Goal: Information Seeking & Learning: Learn about a topic

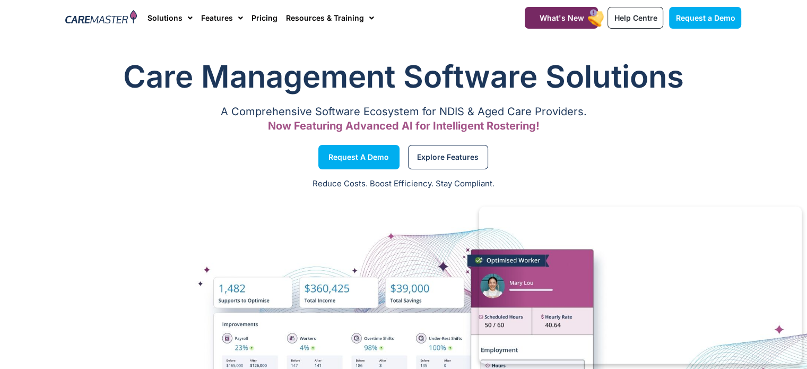
click at [191, 173] on div "Reduce Costs. Boost Efficiency. Stay Compliant." at bounding box center [403, 184] width 807 height 26
click at [169, 157] on div "Request a Demo" at bounding box center [232, 157] width 343 height 40
click at [67, 154] on div "Request a Demo" at bounding box center [232, 157] width 343 height 40
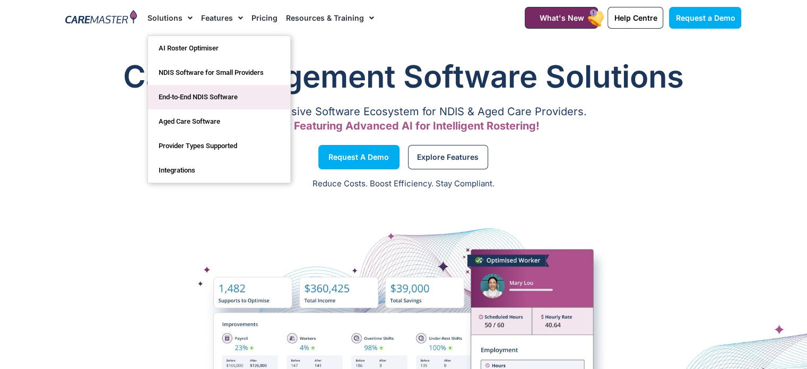
click at [216, 100] on link "End-to-End NDIS Software" at bounding box center [219, 97] width 142 height 24
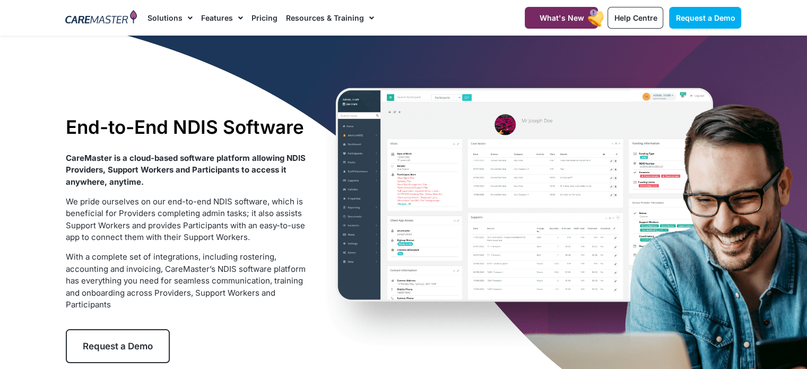
click at [211, 195] on div "CareMaster is a cloud-based software platform allowing NDIS Providers, Support …" at bounding box center [188, 231] width 244 height 159
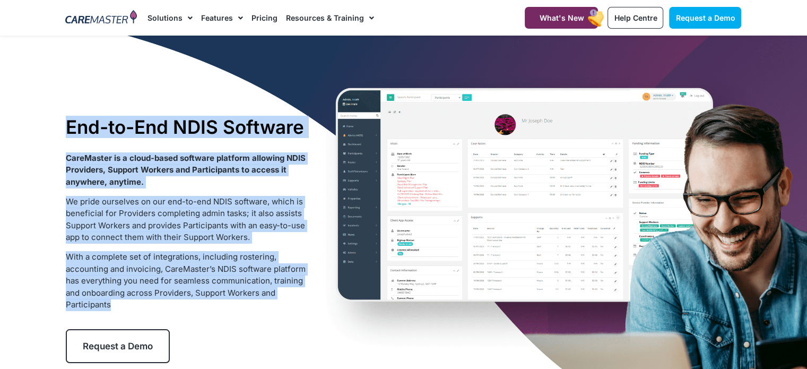
drag, startPoint x: 71, startPoint y: 127, endPoint x: 293, endPoint y: 303, distance: 283.8
click at [293, 303] on div "End-to-End NDIS Software CareMaster is a cloud-based software platform allowing…" at bounding box center [188, 239] width 254 height 258
copy div "End-to-End NDIS Software CareMaster is a cloud-based software platform allowing…"
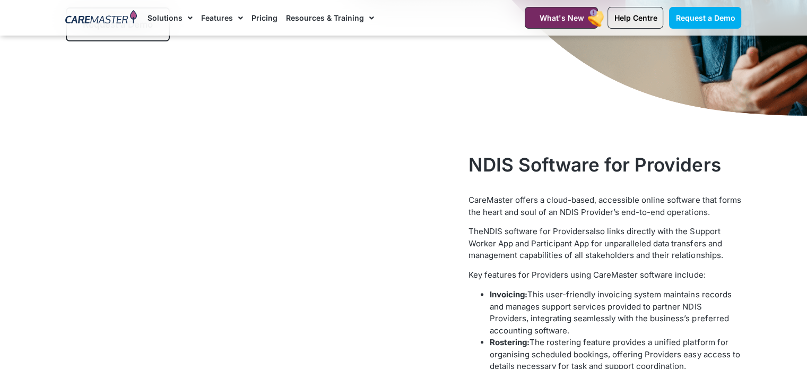
scroll to position [372, 0]
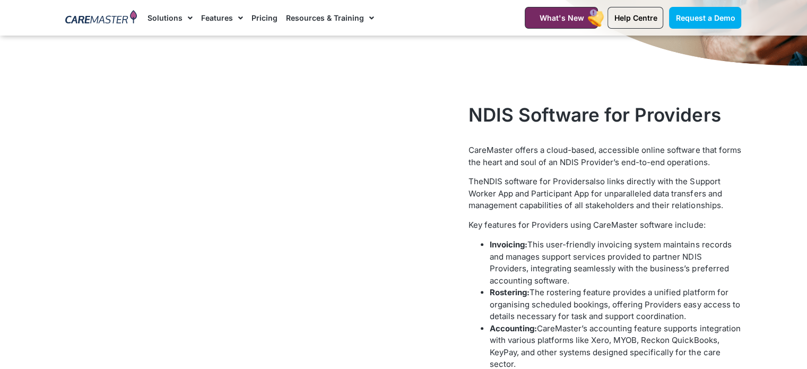
click at [450, 108] on div at bounding box center [262, 259] width 403 height 322
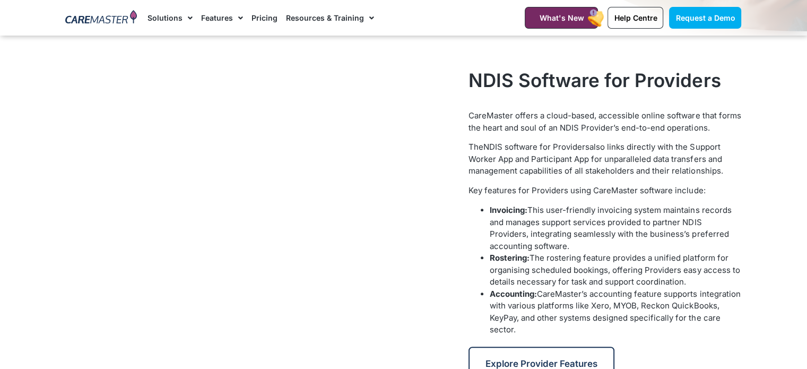
scroll to position [425, 0]
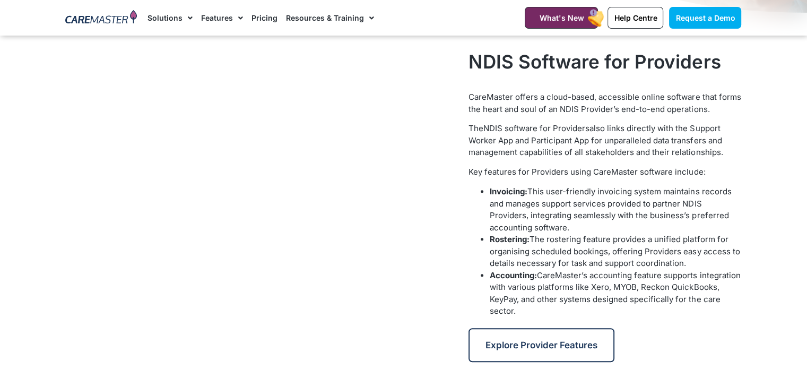
click at [88, 194] on video at bounding box center [262, 182] width 393 height 221
click at [528, 248] on span "The rostering feature provides a unified platform for organising scheduled book…" at bounding box center [615, 251] width 250 height 34
drag, startPoint x: 531, startPoint y: 322, endPoint x: 534, endPoint y: 315, distance: 6.7
click at [532, 320] on div "Explore Provider Features" at bounding box center [605, 339] width 273 height 45
click at [457, 173] on video at bounding box center [262, 182] width 393 height 221
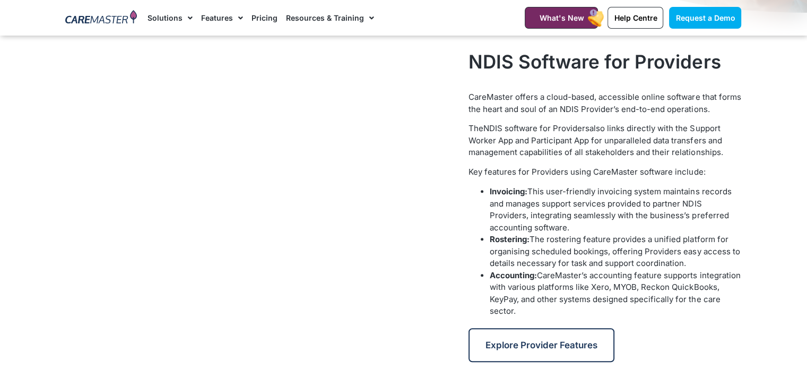
click at [461, 131] on div at bounding box center [262, 206] width 403 height 322
click at [444, 112] on video at bounding box center [262, 182] width 393 height 221
click at [516, 150] on span "also links directly with the Support Worker App and Participant App for unparal…" at bounding box center [596, 140] width 254 height 34
drag, startPoint x: 468, startPoint y: 58, endPoint x: 566, endPoint y: 312, distance: 272.4
click at [566, 312] on div "NDIS Software for Providers CareMaster offers a cloud-based, accessible online …" at bounding box center [604, 206] width 283 height 322
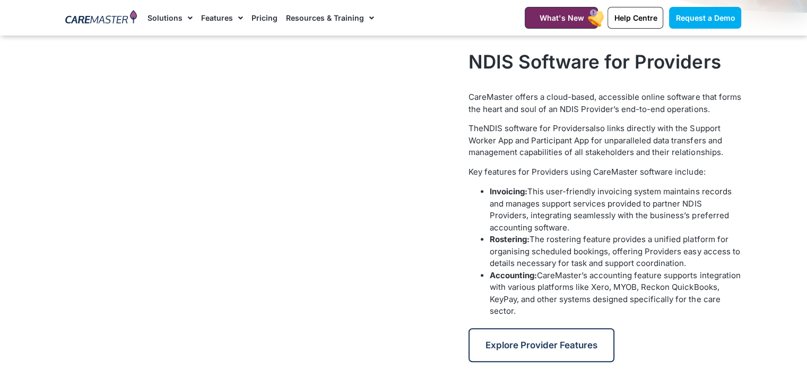
copy div "NDIS Software for Providers CareMaster offers a cloud-based, accessible online …"
click at [639, 215] on span "This user-friendly invoicing system maintains records and manages support servi…" at bounding box center [611, 209] width 242 height 46
click at [670, 160] on div "CareMaster offers a cloud-based, accessible online software that forms the hear…" at bounding box center [605, 204] width 273 height 226
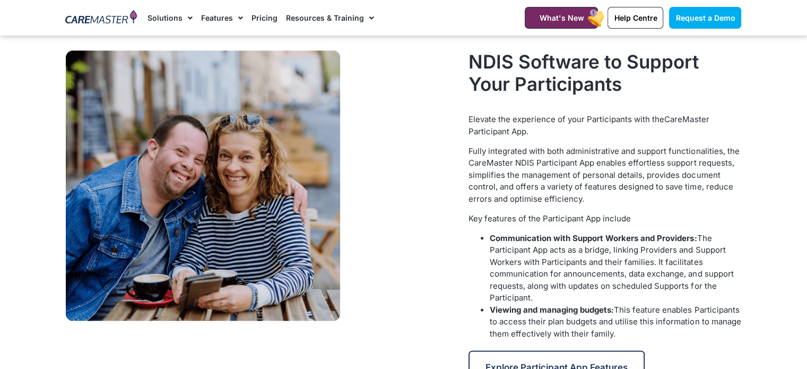
scroll to position [1253, 0]
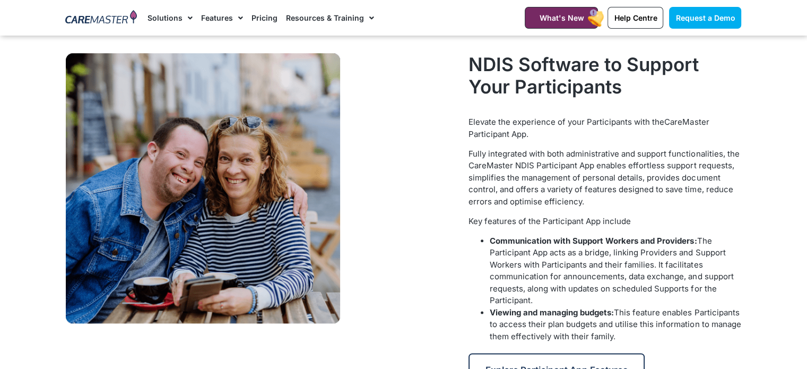
click at [749, 210] on section "NDIS Software to Support Your Participants Elevate the experience of your Parti…" at bounding box center [403, 220] width 807 height 345
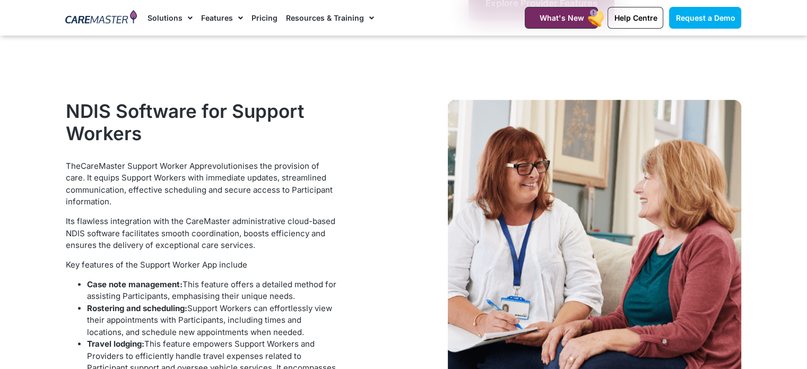
scroll to position [743, 0]
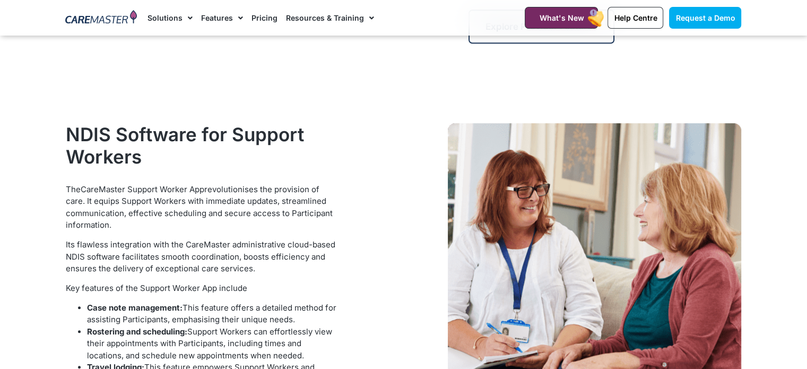
click at [405, 158] on div at bounding box center [544, 303] width 403 height 371
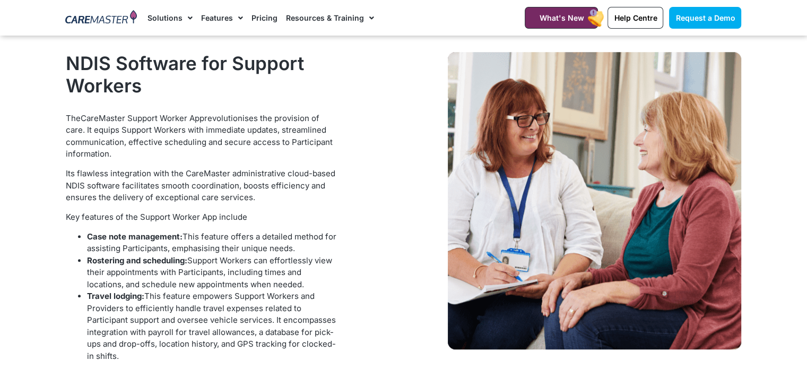
scroll to position [796, 0]
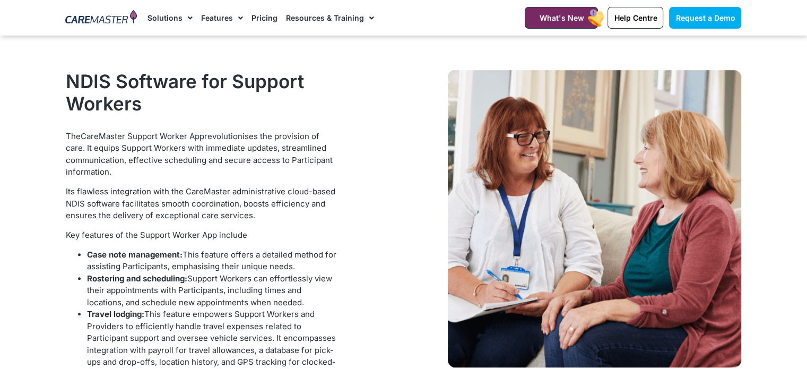
click at [437, 236] on div at bounding box center [544, 250] width 403 height 371
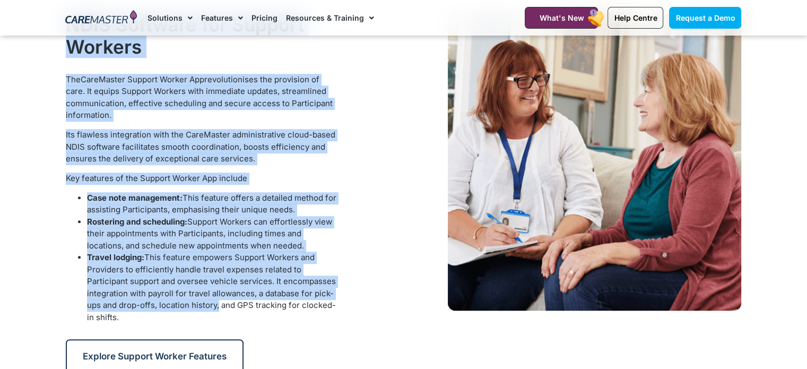
scroll to position [924, 0]
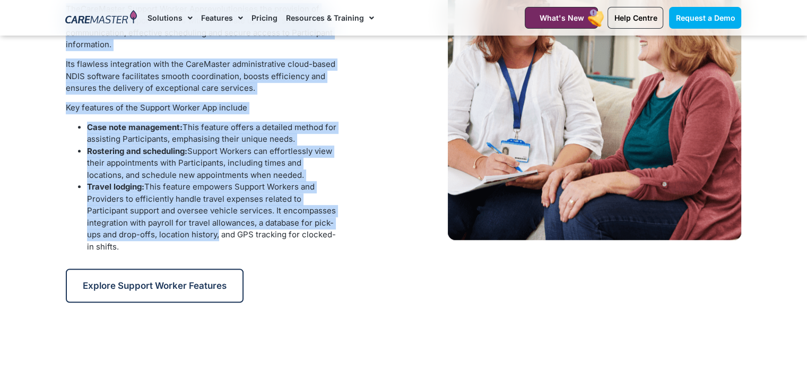
drag, startPoint x: 67, startPoint y: 62, endPoint x: 228, endPoint y: 261, distance: 255.2
click at [228, 261] on div "NDIS Software for Support Workers The CareMaster Support Worker App revolutioni…" at bounding box center [202, 122] width 283 height 371
copy div "NDIS Software for Support Workers The CareMaster Support Worker App revolutioni…"
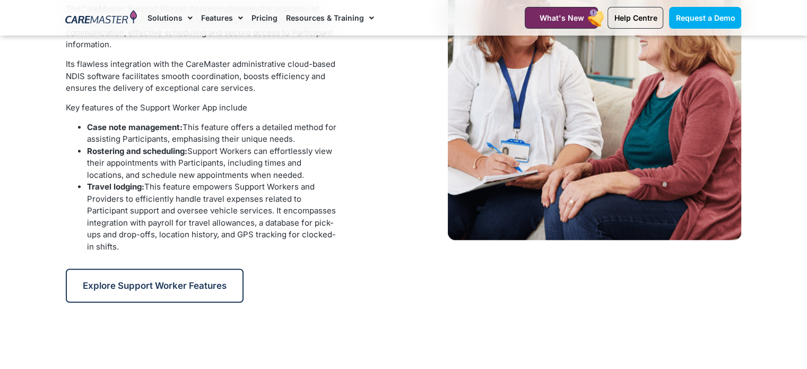
click at [384, 171] on div at bounding box center [544, 122] width 403 height 371
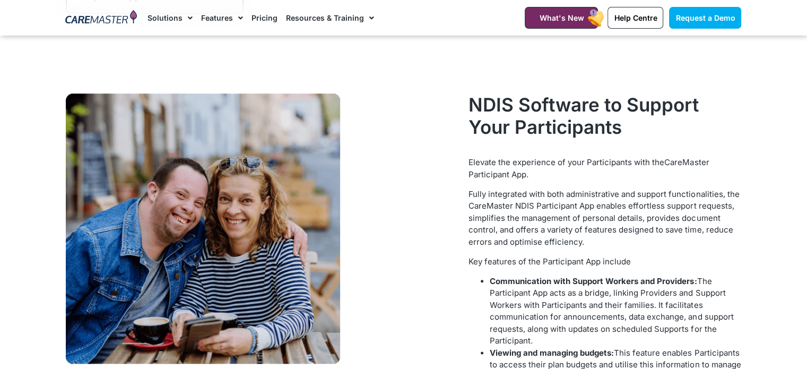
scroll to position [1189, 0]
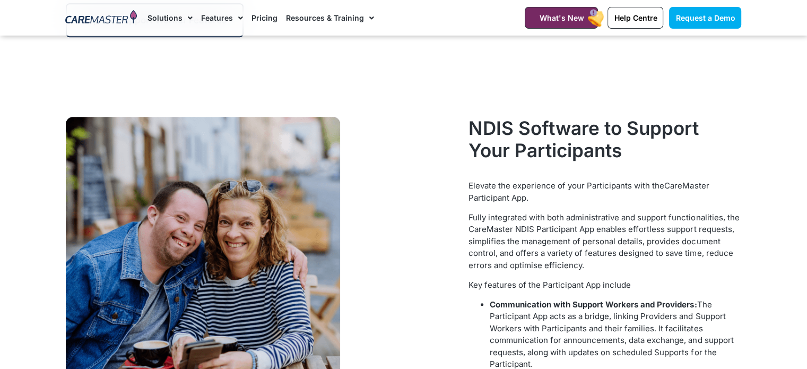
click at [444, 112] on div at bounding box center [262, 283] width 403 height 345
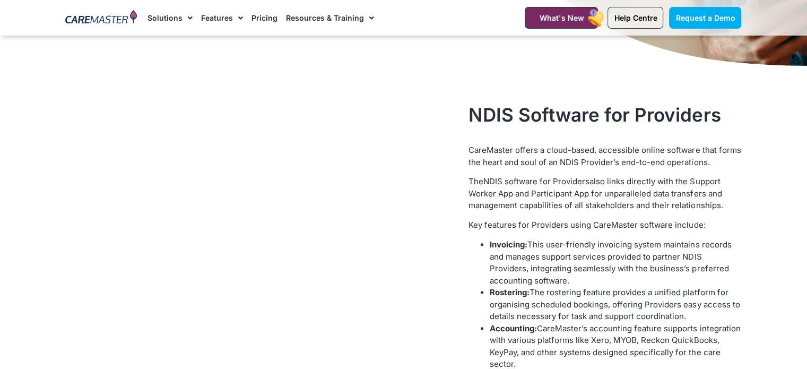
scroll to position [425, 0]
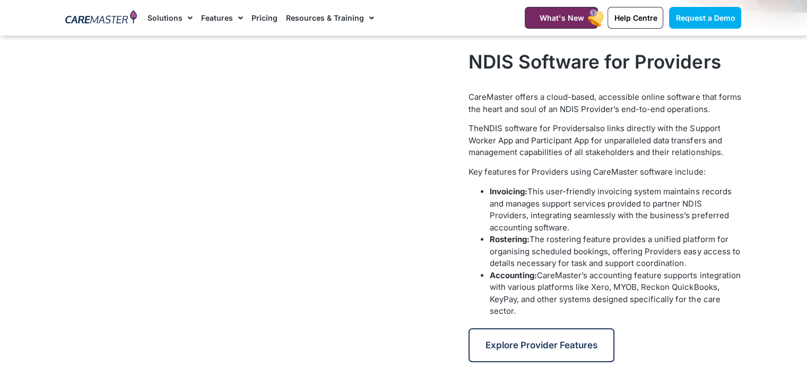
drag, startPoint x: 491, startPoint y: 237, endPoint x: 703, endPoint y: 266, distance: 214.9
click at [703, 266] on li "Rostering: The rostering feature provides a unified platform for organising sch…" at bounding box center [616, 252] width 252 height 36
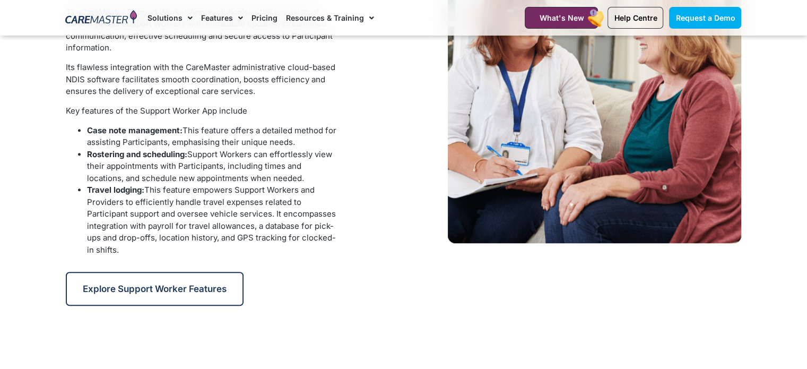
scroll to position [902, 0]
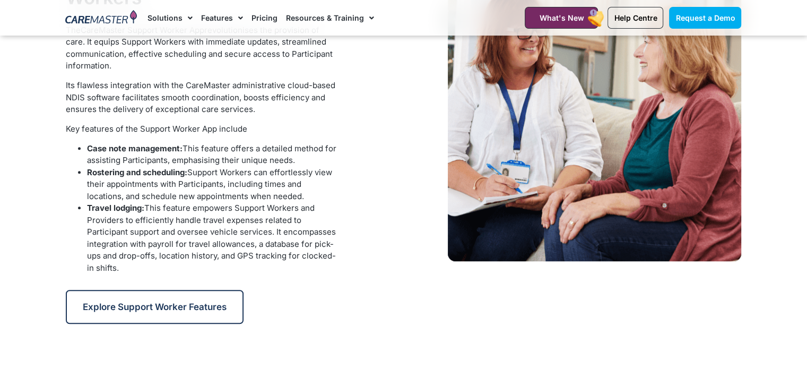
drag, startPoint x: 137, startPoint y: 271, endPoint x: 77, endPoint y: 212, distance: 84.5
click at [77, 212] on ul "Rostering and scheduling: Support Workers can effortlessly view their appointme…" at bounding box center [202, 221] width 273 height 108
copy li "Travel lodging: This feature empowers Support Workers and Providers to efficien…"
click at [384, 187] on div at bounding box center [544, 144] width 403 height 371
click at [390, 119] on div at bounding box center [544, 144] width 403 height 371
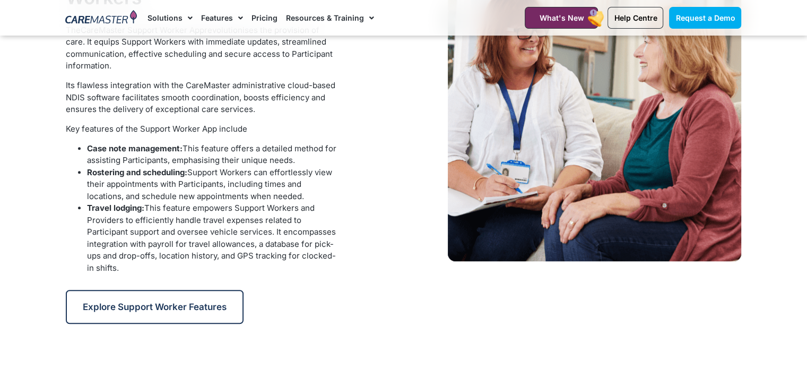
drag, startPoint x: 354, startPoint y: 225, endPoint x: 379, endPoint y: 223, distance: 24.5
click at [355, 225] on div at bounding box center [544, 144] width 403 height 371
click at [492, 280] on div at bounding box center [544, 144] width 403 height 371
click at [468, 314] on div at bounding box center [544, 144] width 403 height 371
click at [406, 161] on div at bounding box center [544, 144] width 403 height 371
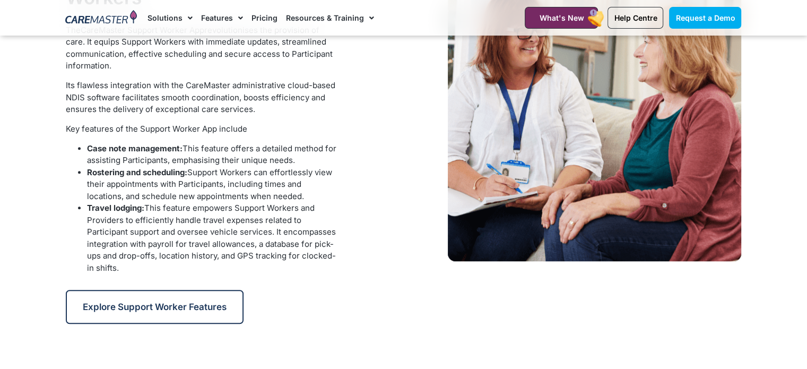
click at [417, 203] on div at bounding box center [544, 144] width 403 height 371
click at [395, 173] on div at bounding box center [544, 144] width 403 height 371
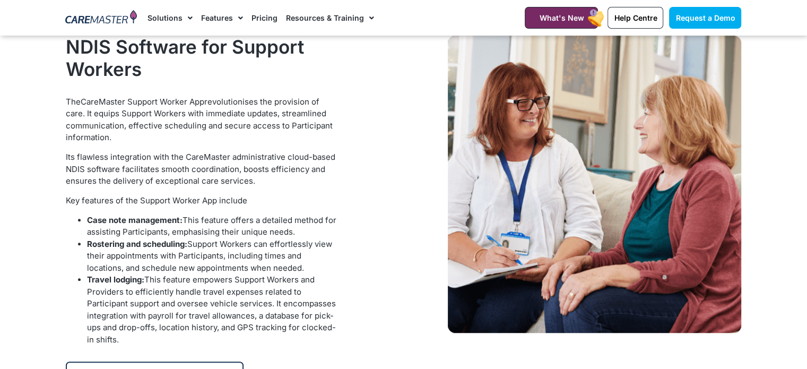
scroll to position [849, 0]
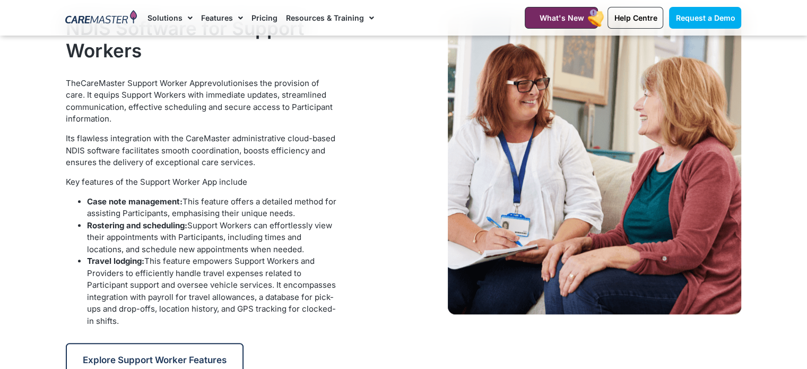
click at [195, 325] on li "Travel lodging: This feature empowers Support Workers and Providers to efficien…" at bounding box center [213, 291] width 252 height 72
click at [209, 324] on li "Travel lodging: This feature empowers Support Workers and Providers to efficien…" at bounding box center [213, 291] width 252 height 72
drag, startPoint x: 268, startPoint y: 322, endPoint x: 145, endPoint y: 263, distance: 136.5
click at [145, 263] on li "Travel lodging: This feature empowers Support Workers and Providers to efficien…" at bounding box center [213, 291] width 252 height 72
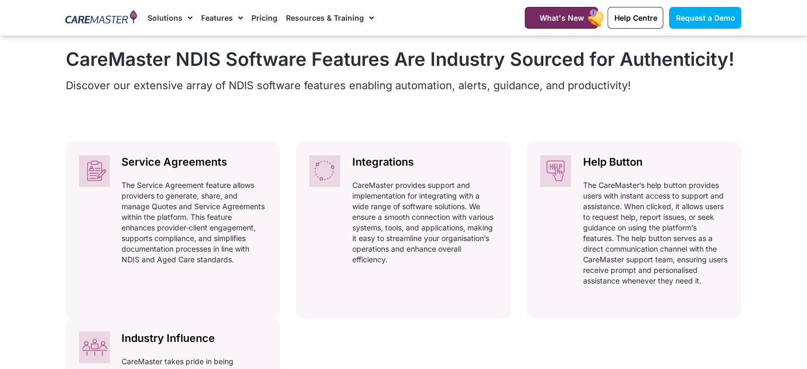
scroll to position [478, 0]
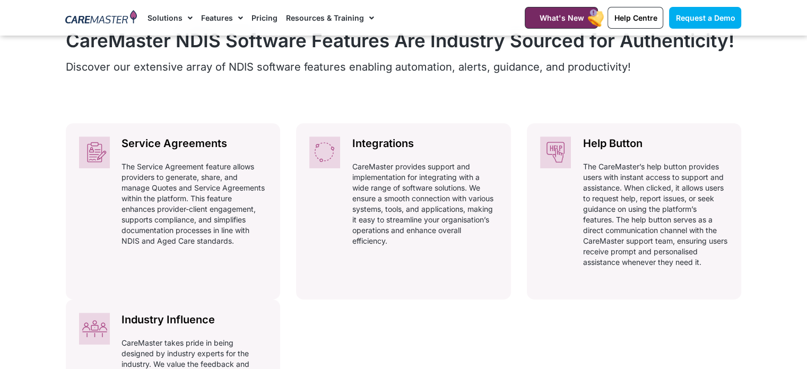
click at [521, 252] on div "Service Agreements Automatically adhering to complex and ever-changing award re…" at bounding box center [404, 299] width 676 height 352
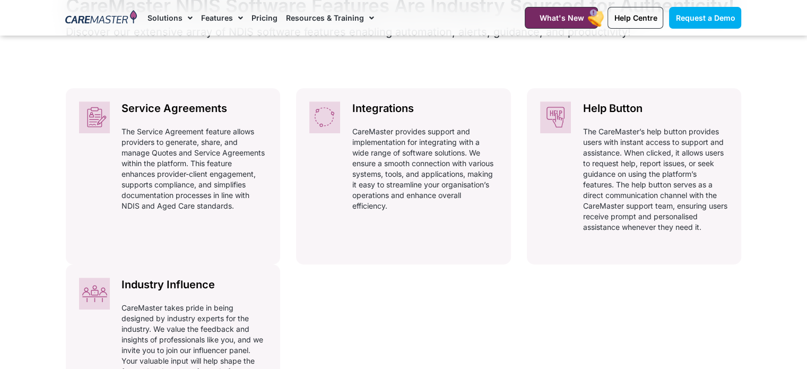
scroll to position [531, 0]
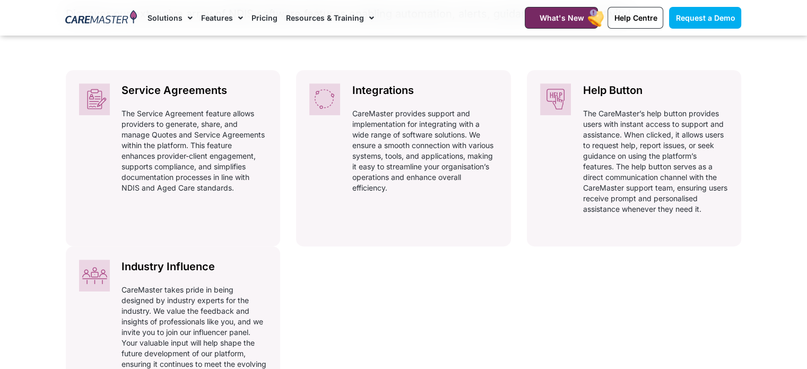
click at [528, 265] on div "Service Agreements Automatically adhering to complex and ever-changing award re…" at bounding box center [404, 246] width 676 height 352
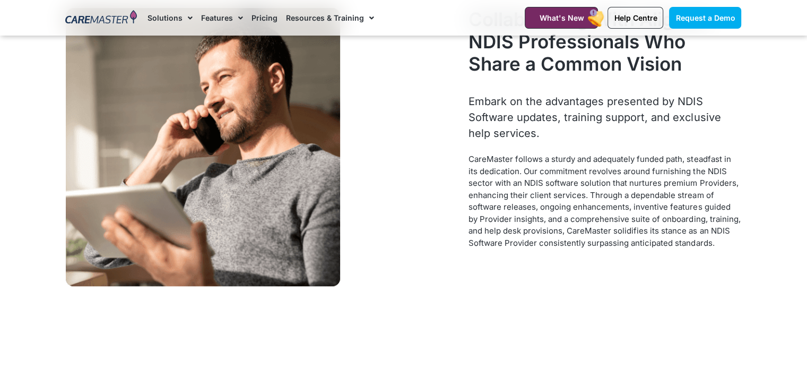
scroll to position [956, 0]
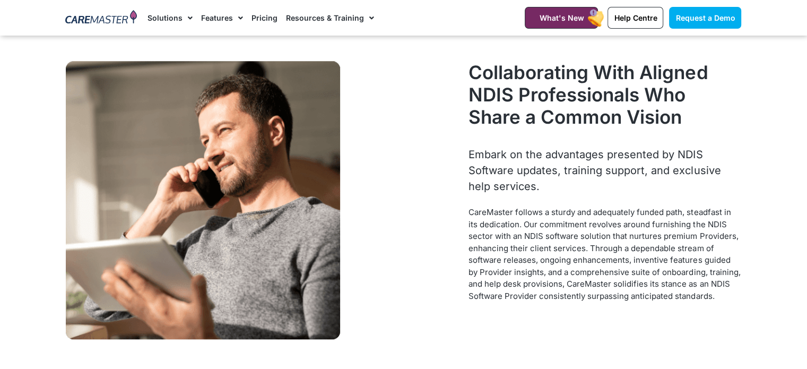
click at [437, 257] on div at bounding box center [262, 200] width 403 height 289
click at [449, 261] on div at bounding box center [262, 200] width 403 height 289
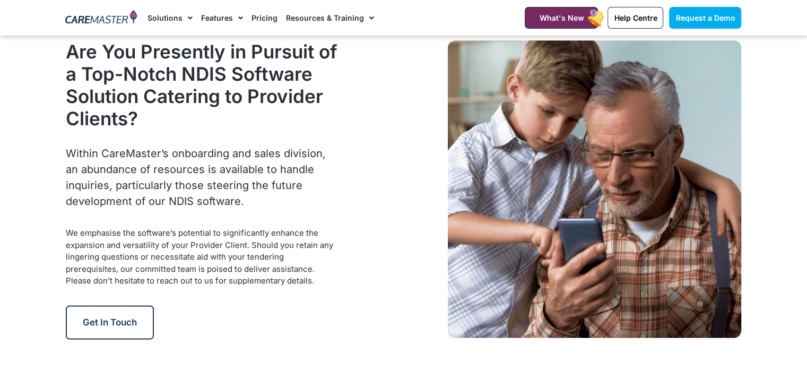
scroll to position [1380, 0]
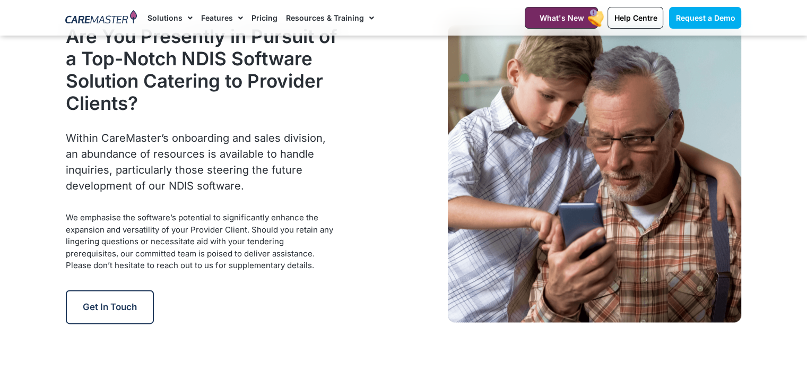
click at [414, 282] on div at bounding box center [544, 175] width 403 height 310
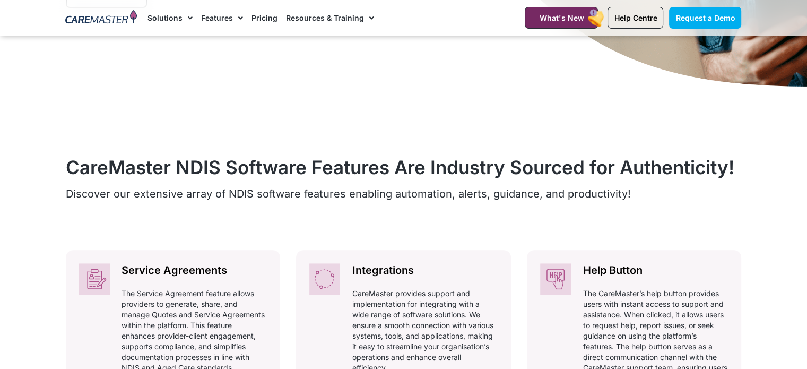
scroll to position [350, 0]
click at [501, 213] on div "CareMaster NDIS Software Features Are Industry Sourced for Authenticity! Discov…" at bounding box center [404, 183] width 676 height 64
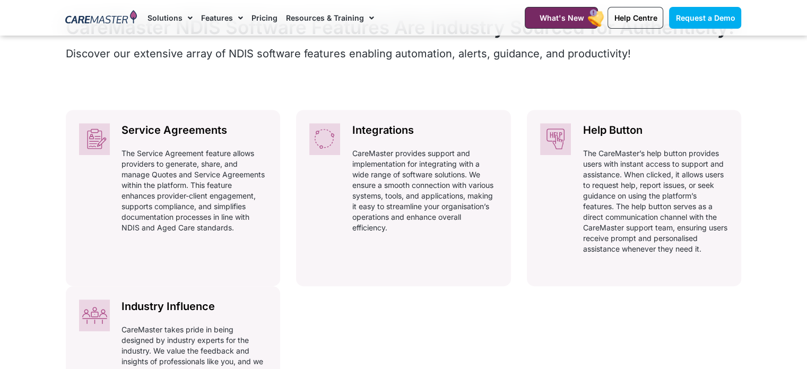
scroll to position [510, 0]
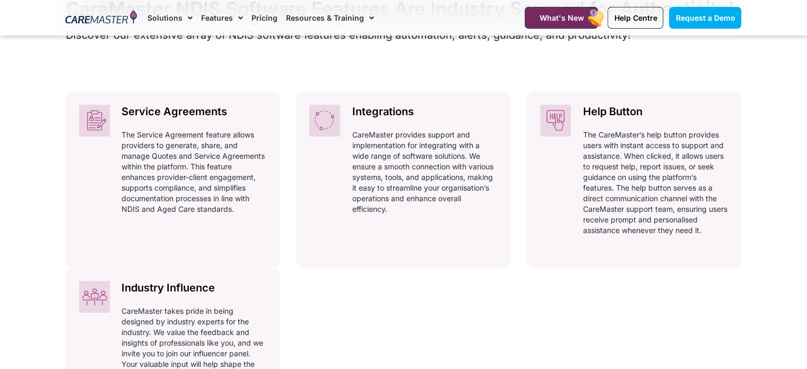
click at [516, 80] on div "CareMaster NDIS Software Features Are Industry Sourced for Authenticity! Discov…" at bounding box center [404, 218] width 687 height 462
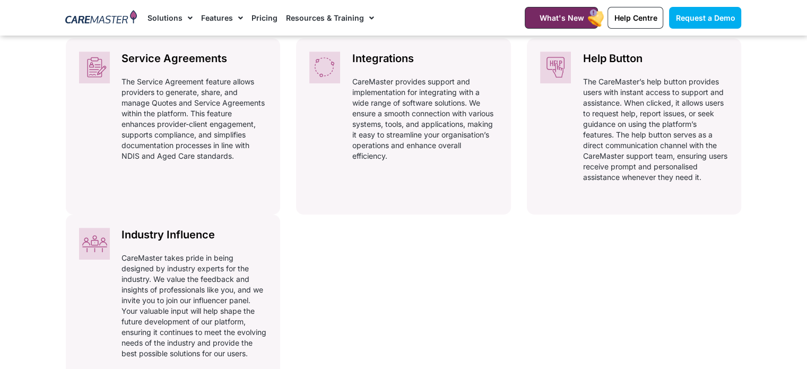
click at [501, 299] on div "Service Agreements Automatically adhering to complex and ever-changing award re…" at bounding box center [404, 214] width 676 height 352
click at [520, 265] on div "Service Agreements Automatically adhering to complex and ever-changing award re…" at bounding box center [404, 214] width 676 height 352
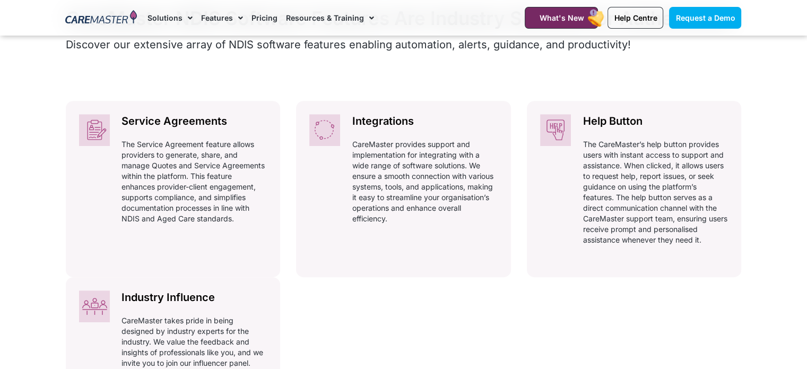
scroll to position [478, 0]
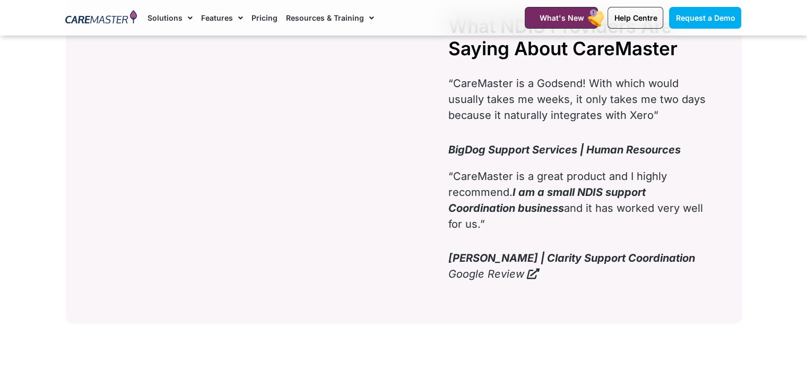
scroll to position [3026, 0]
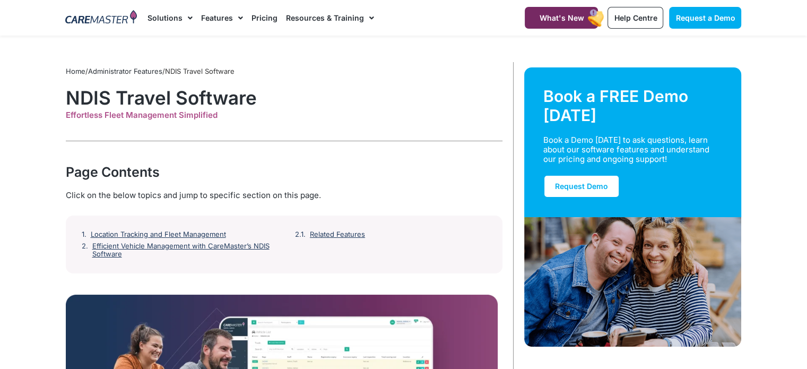
click at [410, 169] on div "Page Contents" at bounding box center [284, 171] width 437 height 19
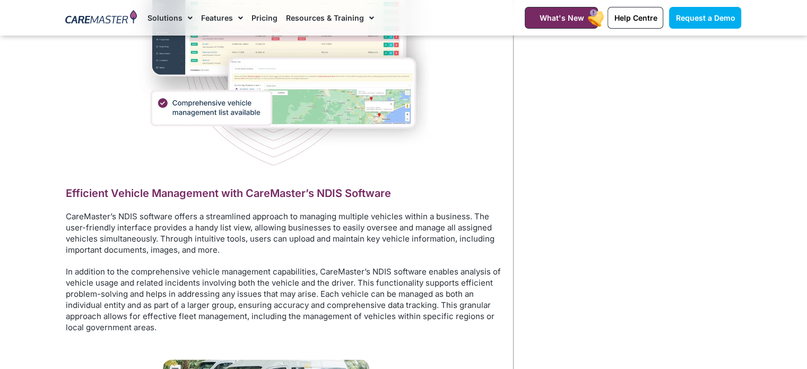
scroll to position [1068, 0]
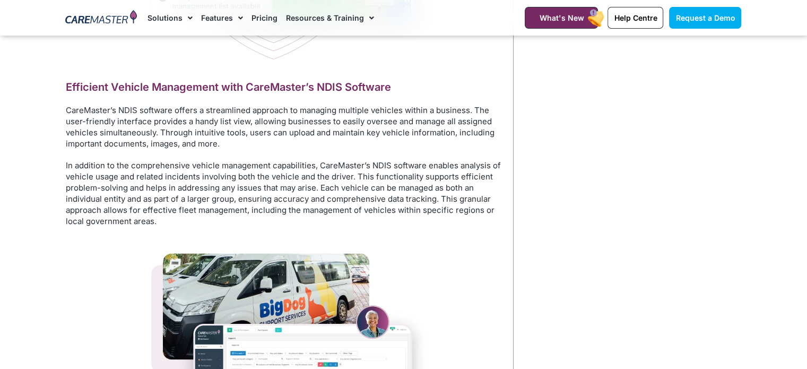
click at [378, 176] on p "In addition to the comprehensive vehicle management capabilities, CareMaster’s …" at bounding box center [284, 193] width 437 height 67
click at [375, 221] on p "In addition to the comprehensive vehicle management capabilities, CareMaster’s …" at bounding box center [284, 193] width 437 height 67
click at [366, 224] on p "In addition to the comprehensive vehicle management capabilities, CareMaster’s …" at bounding box center [284, 193] width 437 height 67
click at [386, 210] on p "In addition to the comprehensive vehicle management capabilities, CareMaster’s …" at bounding box center [284, 193] width 437 height 67
click at [394, 221] on p "In addition to the comprehensive vehicle management capabilities, CareMaster’s …" at bounding box center [284, 193] width 437 height 67
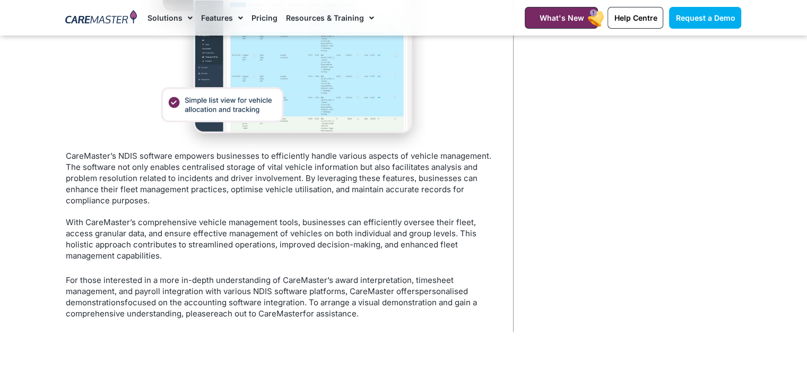
scroll to position [1493, 0]
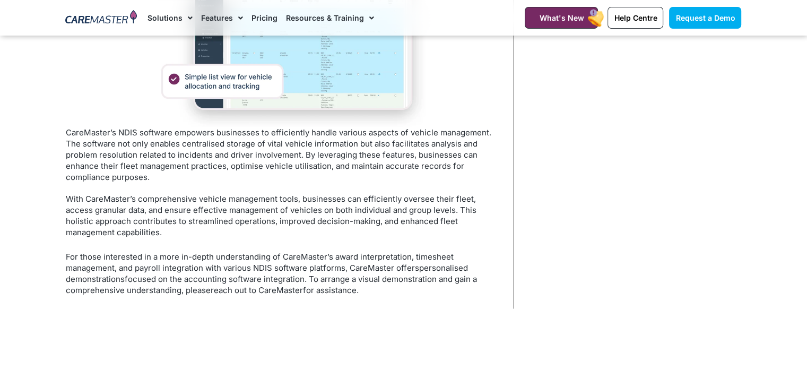
click at [331, 177] on p "CareMaster’s NDIS software empowers businesses to efficiently handle various as…" at bounding box center [284, 155] width 437 height 56
click at [294, 173] on p "CareMaster’s NDIS software empowers businesses to efficiently handle various as…" at bounding box center [284, 155] width 437 height 56
